Goal: Task Accomplishment & Management: Use online tool/utility

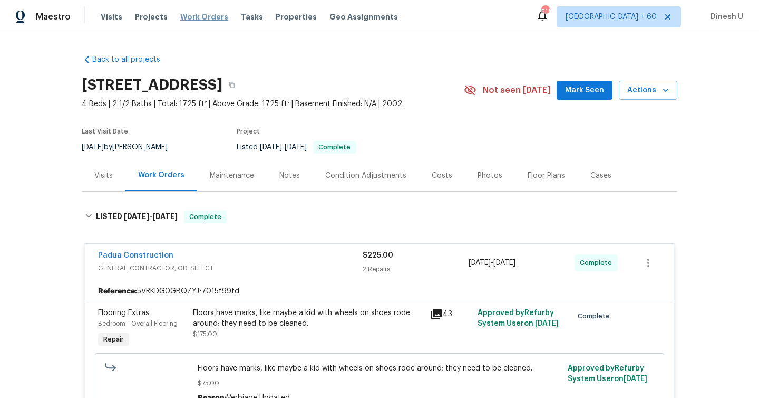
click at [189, 14] on span "Work Orders" at bounding box center [204, 17] width 48 height 11
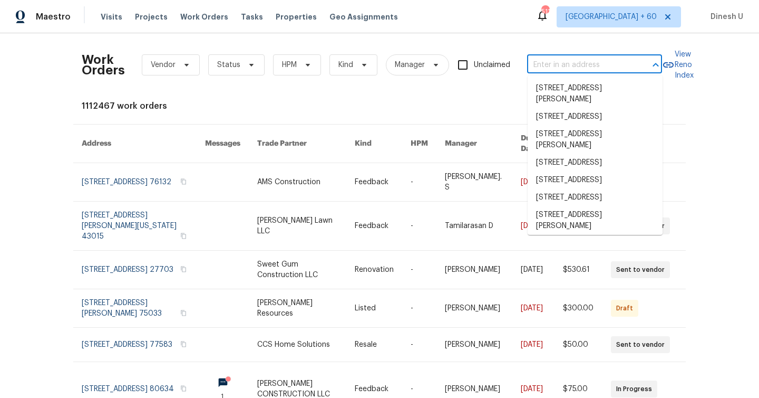
click at [558, 63] on input "text" at bounding box center [579, 65] width 105 height 16
paste input "[STREET_ADDRESS][PERSON_NAME]"
type input "[STREET_ADDRESS][PERSON_NAME]"
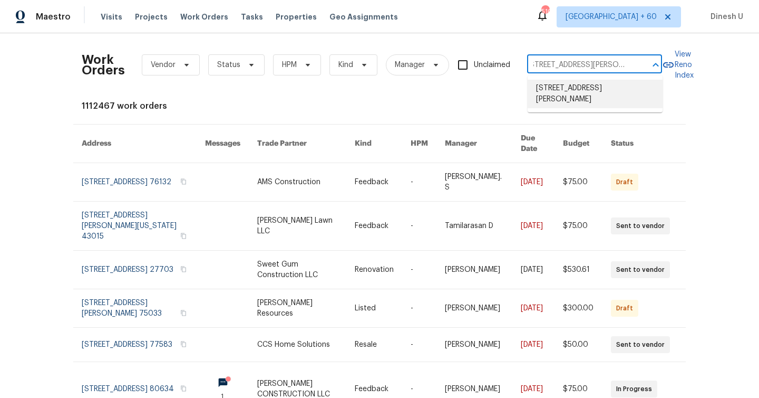
click at [552, 85] on li "[STREET_ADDRESS][PERSON_NAME]" at bounding box center [595, 94] width 135 height 28
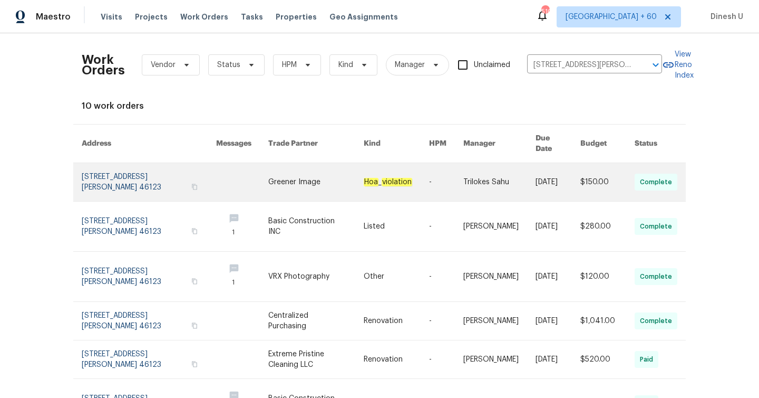
click at [112, 163] on link at bounding box center [149, 182] width 134 height 38
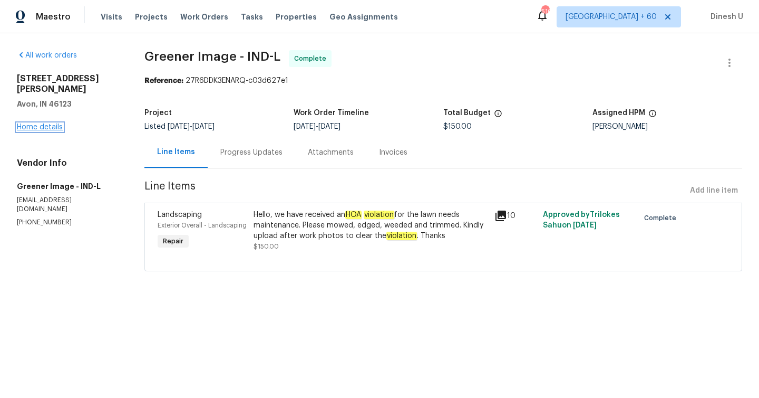
click at [31, 123] on link "Home details" at bounding box center [40, 126] width 46 height 7
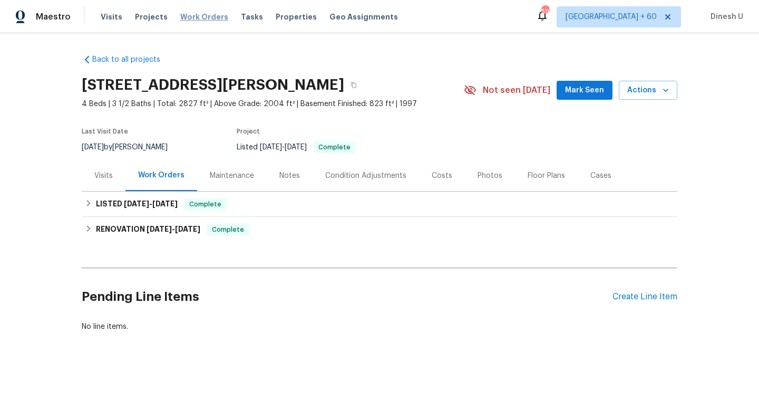
click at [187, 17] on span "Work Orders" at bounding box center [204, 17] width 48 height 11
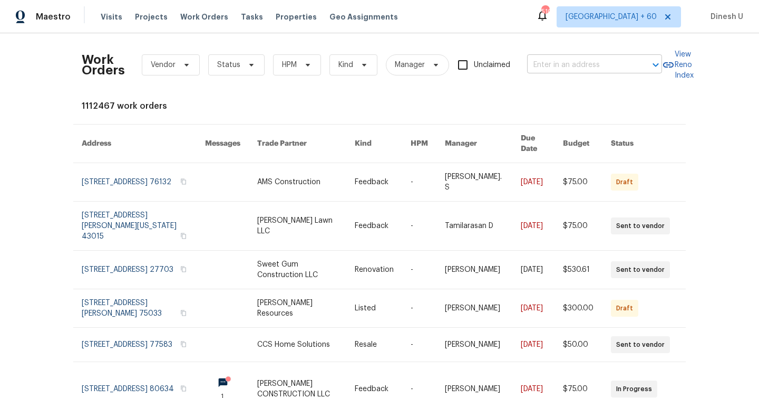
click at [548, 61] on input "text" at bounding box center [579, 65] width 105 height 16
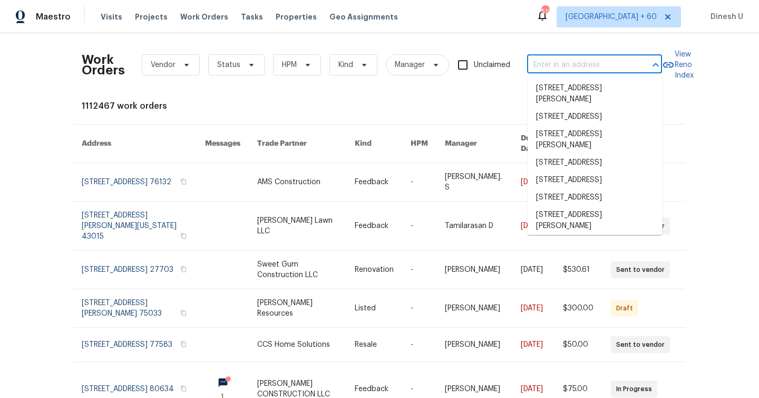
paste input "[STREET_ADDRESS][PERSON_NAME]"
type input "[STREET_ADDRESS][PERSON_NAME]"
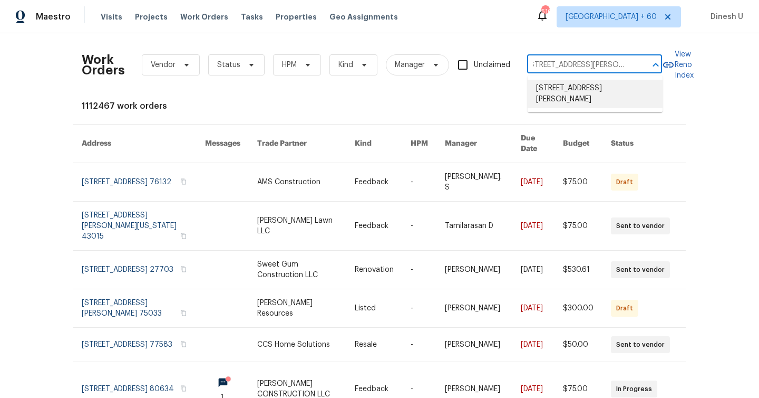
click at [554, 90] on li "[STREET_ADDRESS][PERSON_NAME]" at bounding box center [595, 94] width 135 height 28
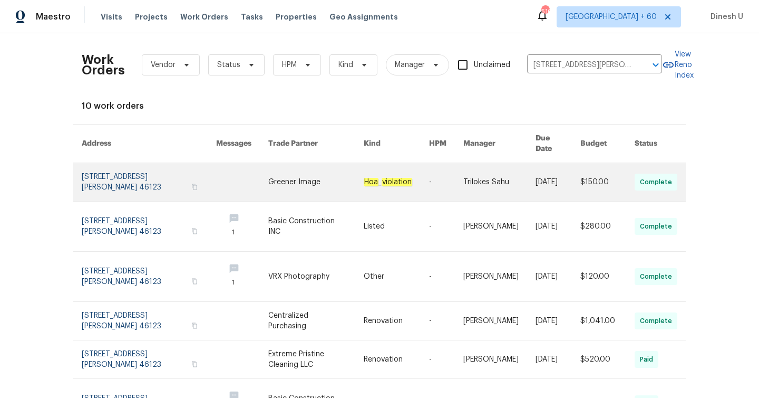
click at [119, 169] on link at bounding box center [149, 182] width 134 height 38
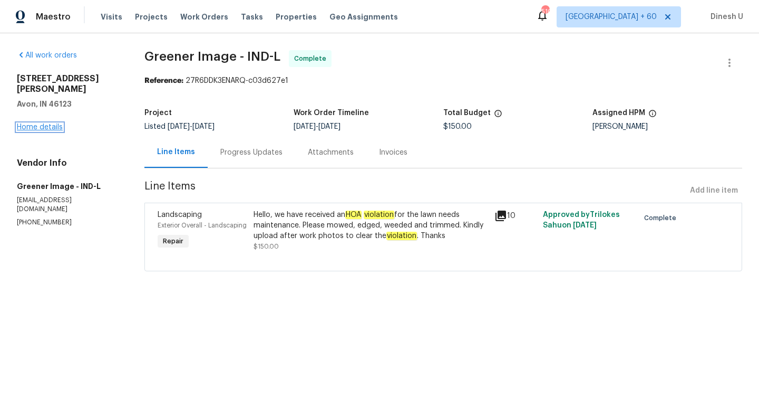
click at [53, 123] on link "Home details" at bounding box center [40, 126] width 46 height 7
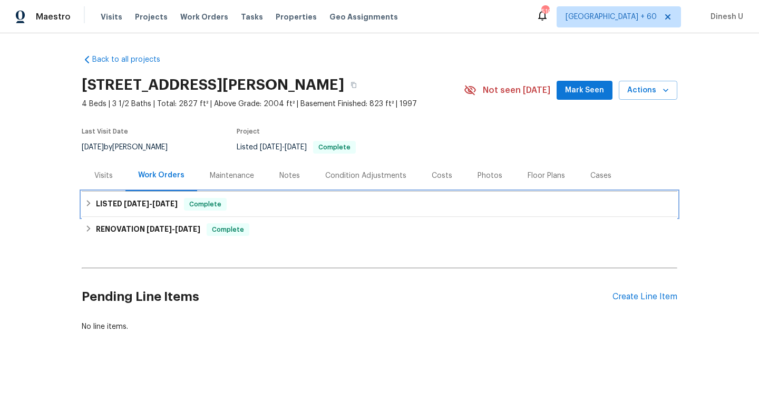
click at [167, 204] on span "[DATE]" at bounding box center [164, 203] width 25 height 7
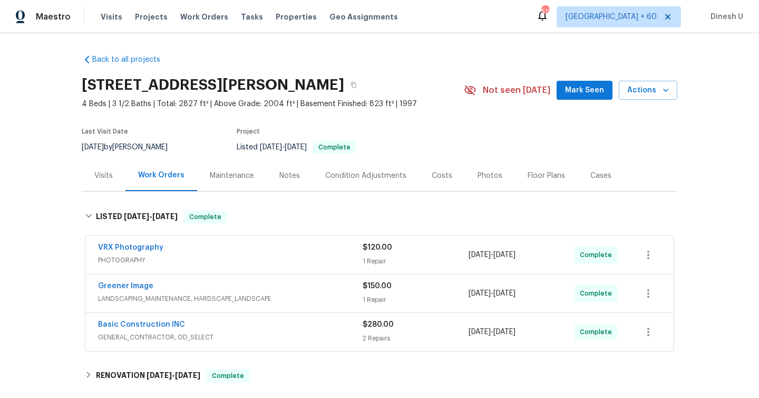
click at [370, 254] on div "$120.00 1 Repair" at bounding box center [416, 254] width 106 height 25
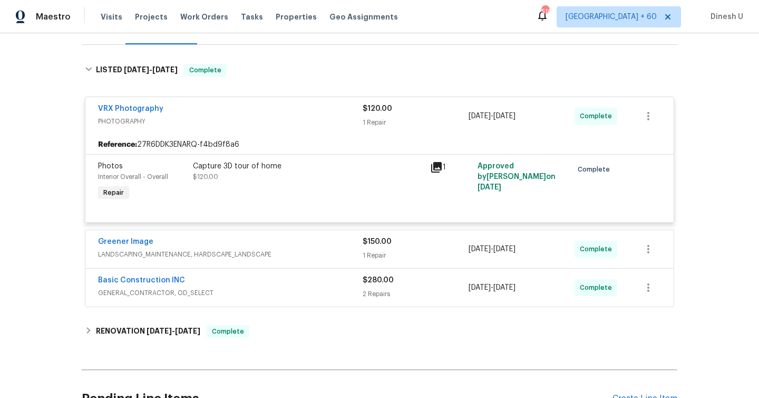
scroll to position [178, 0]
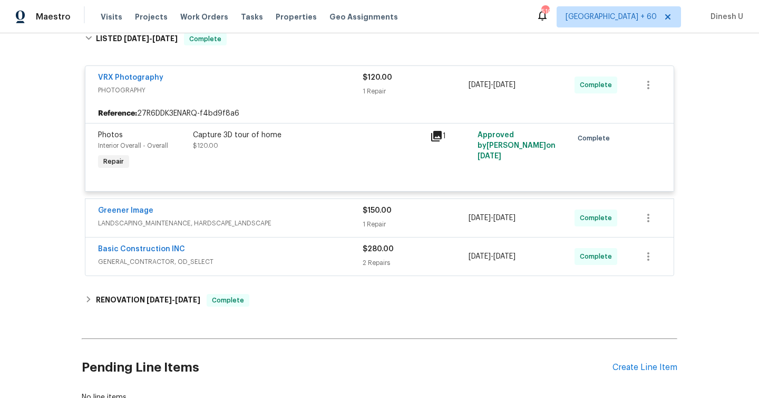
click at [374, 224] on div "1 Repair" at bounding box center [416, 224] width 106 height 11
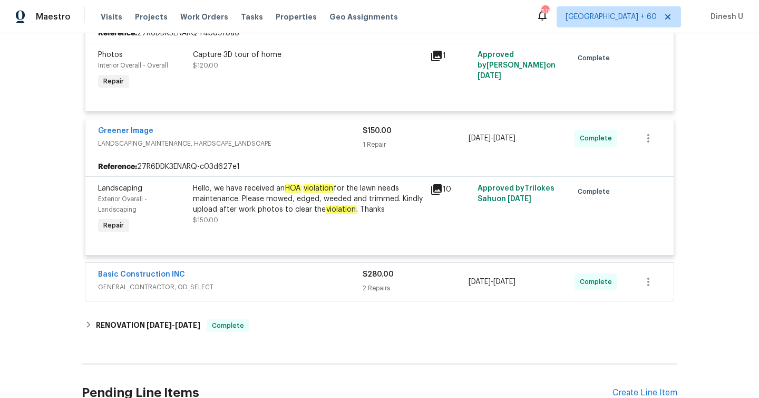
scroll to position [300, 0]
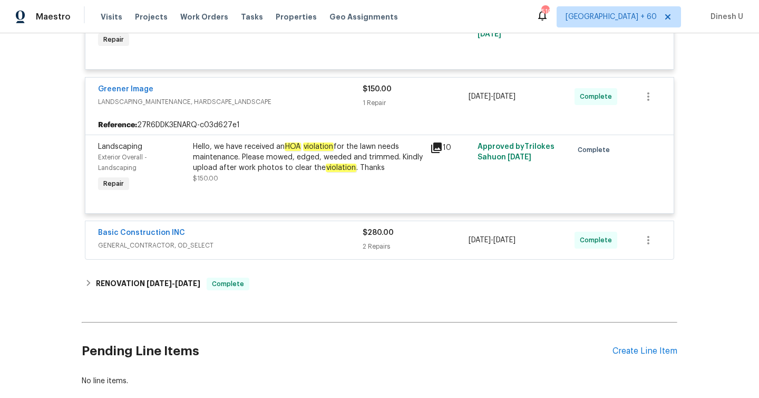
click at [377, 249] on div "2 Repairs" at bounding box center [416, 246] width 106 height 11
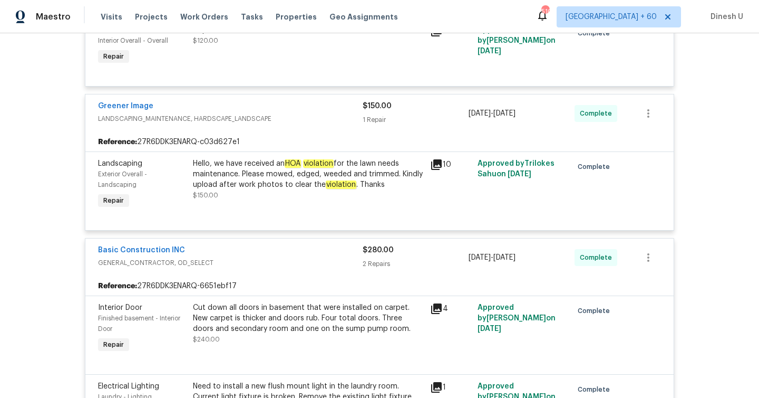
scroll to position [0, 0]
